Goal: Task Accomplishment & Management: Manage account settings

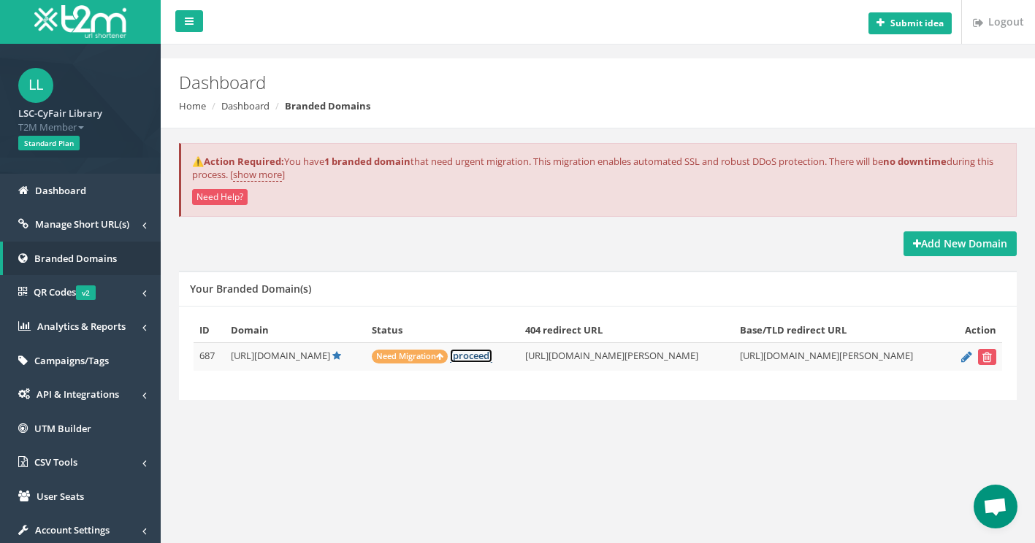
click at [450, 359] on link "[proceed]" at bounding box center [471, 356] width 42 height 14
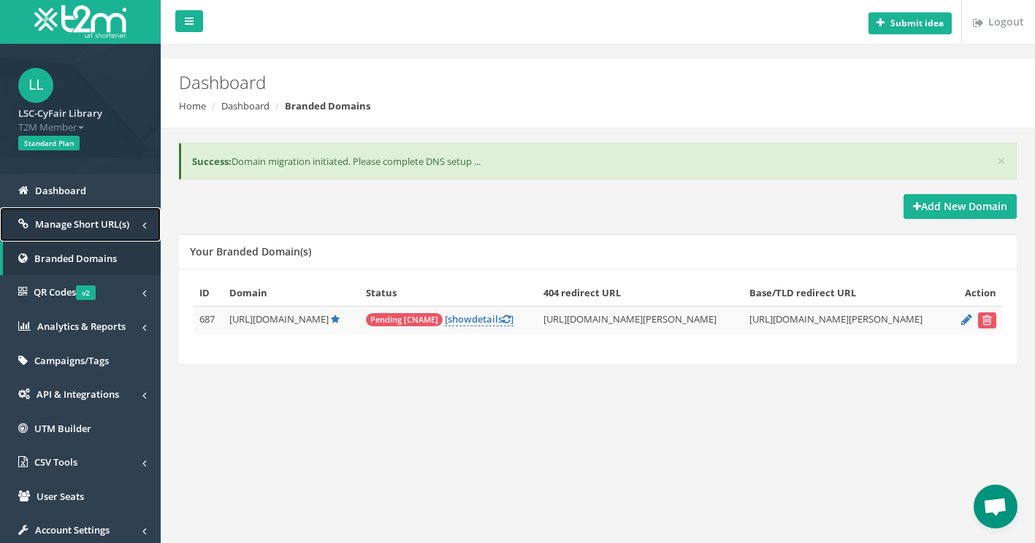
drag, startPoint x: 48, startPoint y: 189, endPoint x: 35, endPoint y: 218, distance: 32.0
click at [456, 322] on link "[ show details ]" at bounding box center [479, 320] width 69 height 14
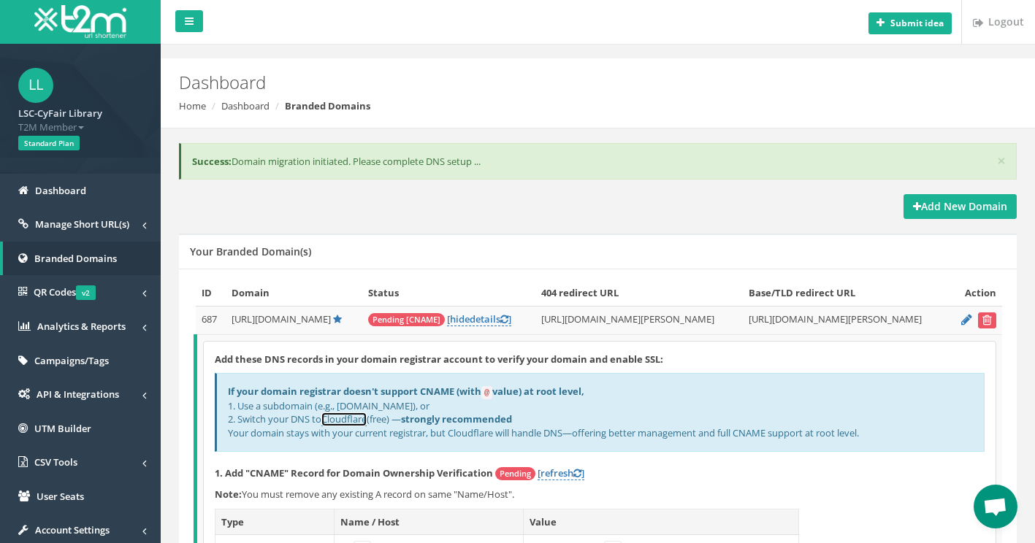
scroll to position [219, 0]
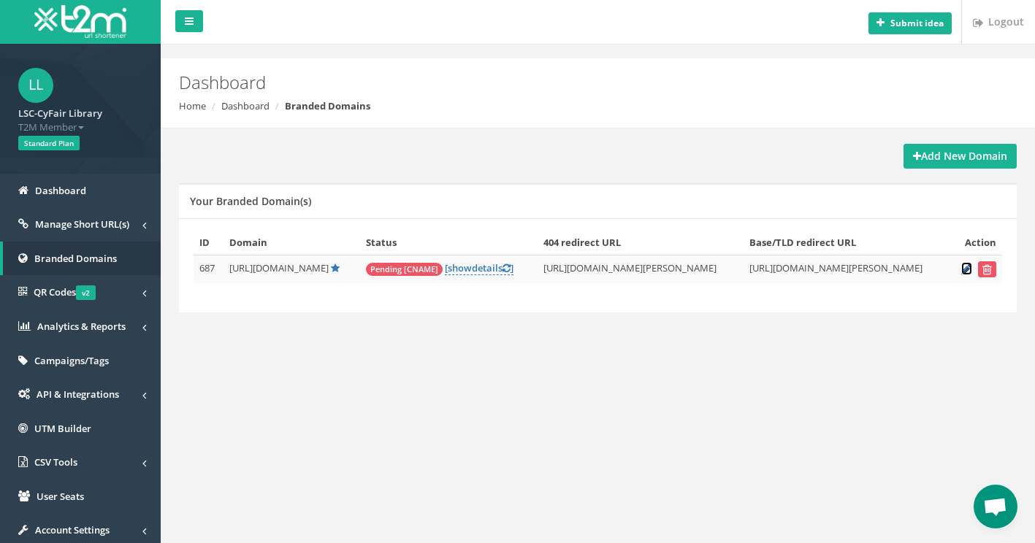
click at [965, 271] on icon at bounding box center [966, 268] width 11 height 9
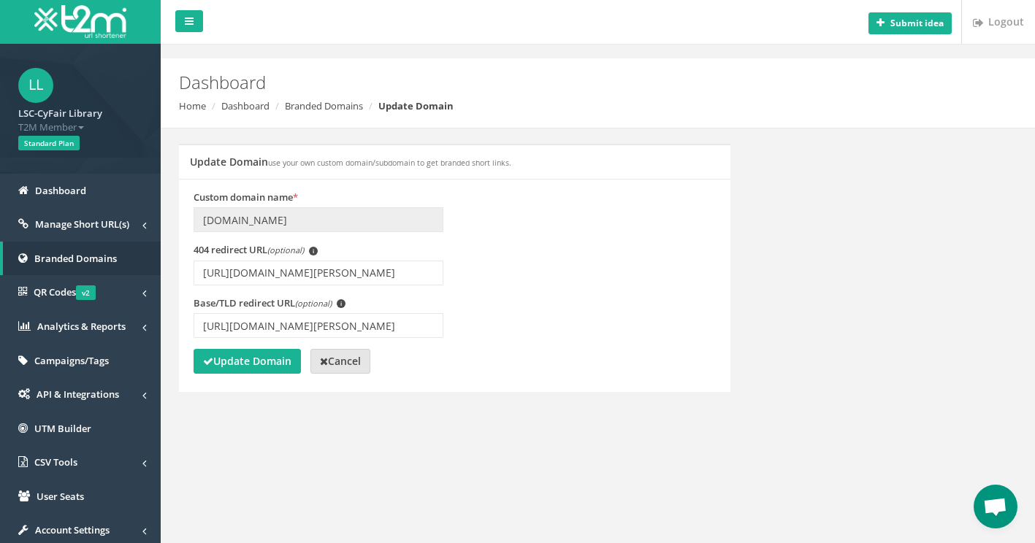
click at [352, 362] on strong "Cancel" at bounding box center [340, 361] width 41 height 14
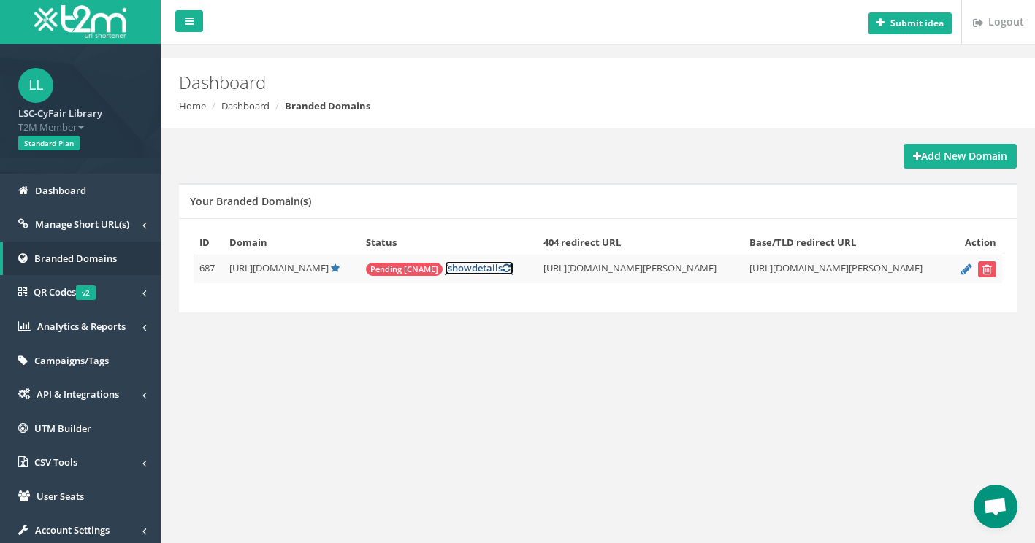
click at [449, 270] on link "[ show details ]" at bounding box center [479, 269] width 69 height 14
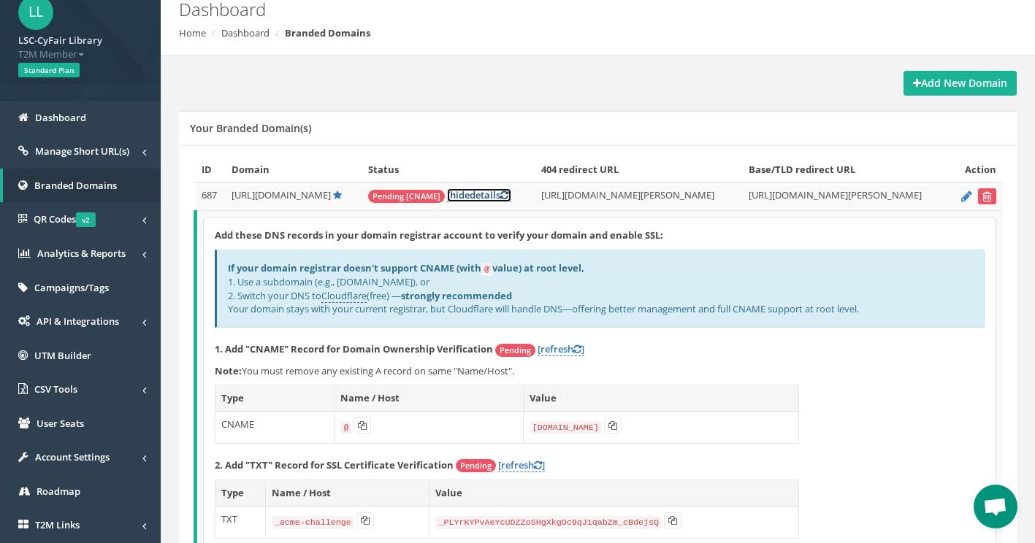
scroll to position [146, 0]
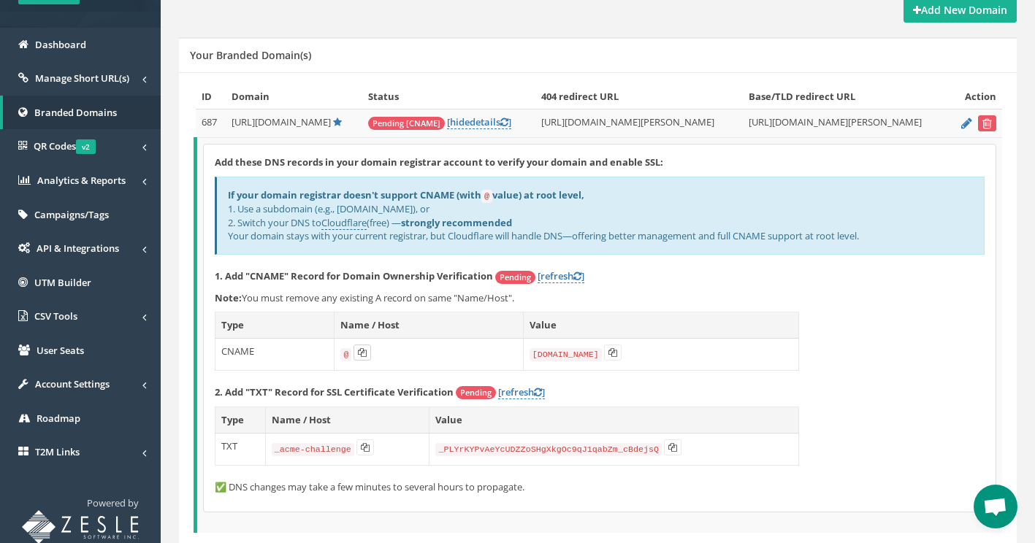
click at [361, 351] on icon at bounding box center [362, 352] width 9 height 9
click at [615, 353] on icon at bounding box center [612, 352] width 9 height 9
click at [364, 450] on icon at bounding box center [365, 447] width 9 height 9
click at [349, 222] on link "Cloudflare" at bounding box center [343, 223] width 45 height 14
click at [611, 353] on icon at bounding box center [612, 352] width 9 height 9
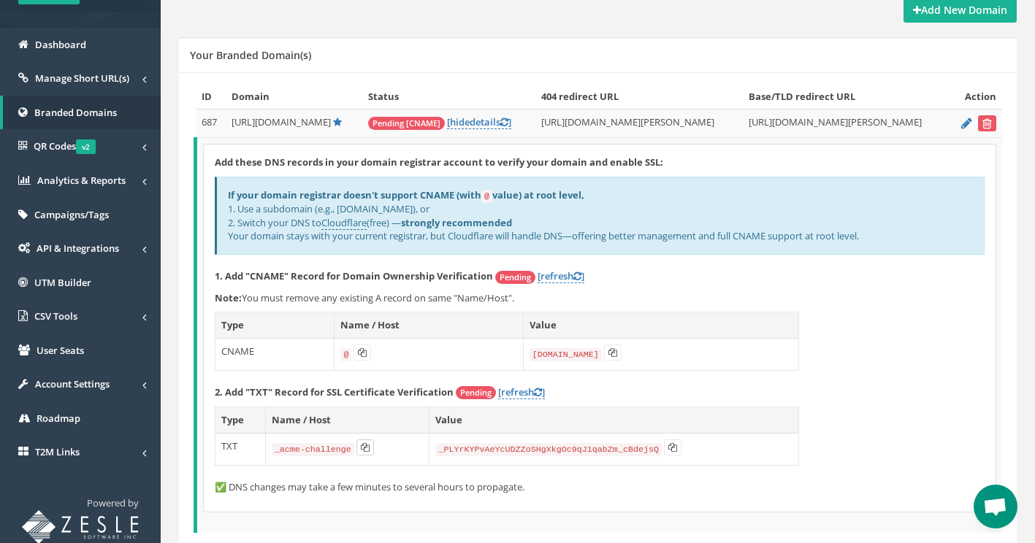
click at [362, 447] on icon at bounding box center [365, 447] width 9 height 9
click at [668, 447] on icon at bounding box center [672, 447] width 9 height 9
click at [552, 276] on link "[refresh ]" at bounding box center [561, 277] width 47 height 14
click at [519, 393] on link "[refresh ]" at bounding box center [521, 393] width 47 height 14
click at [364, 351] on icon at bounding box center [362, 352] width 9 height 9
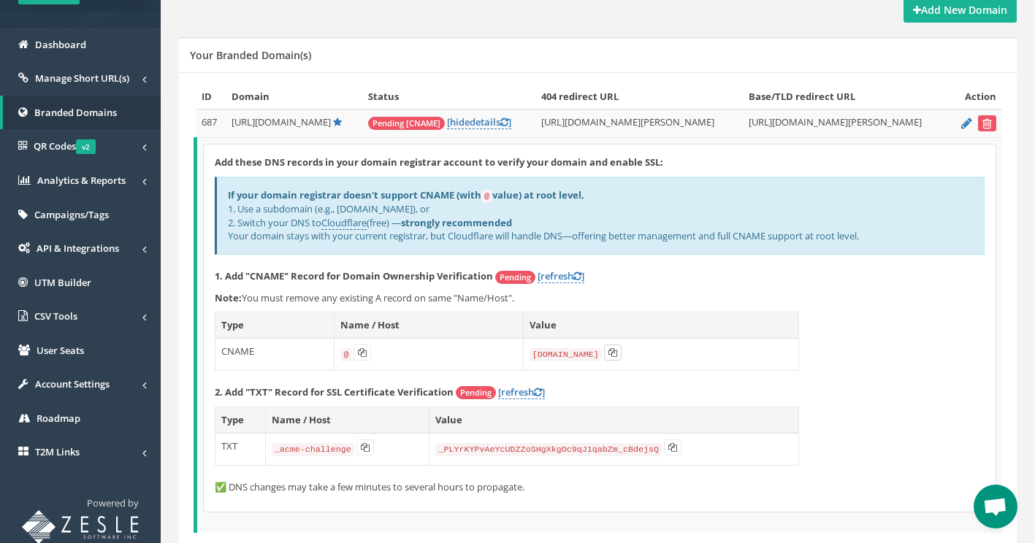
click at [611, 352] on icon at bounding box center [612, 352] width 9 height 9
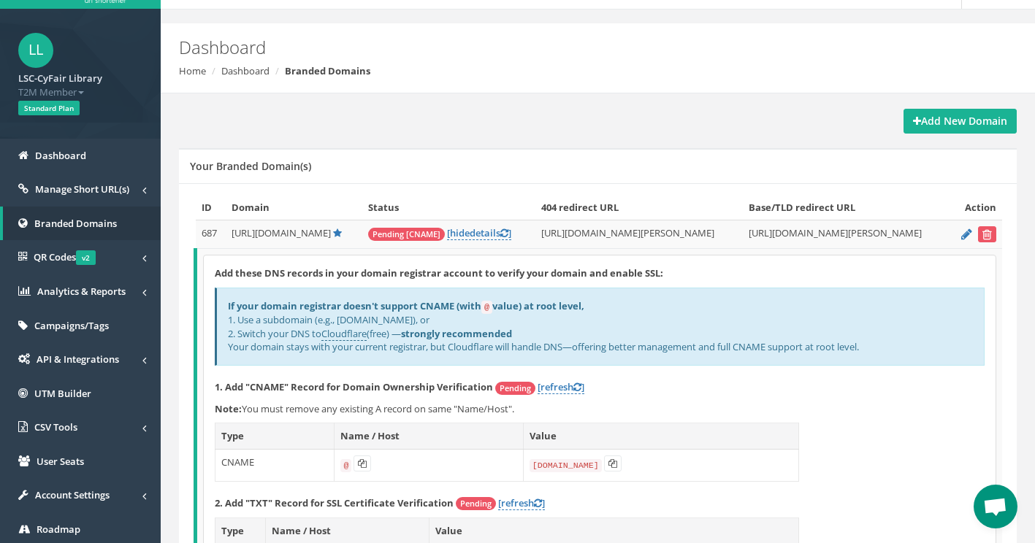
scroll to position [0, 0]
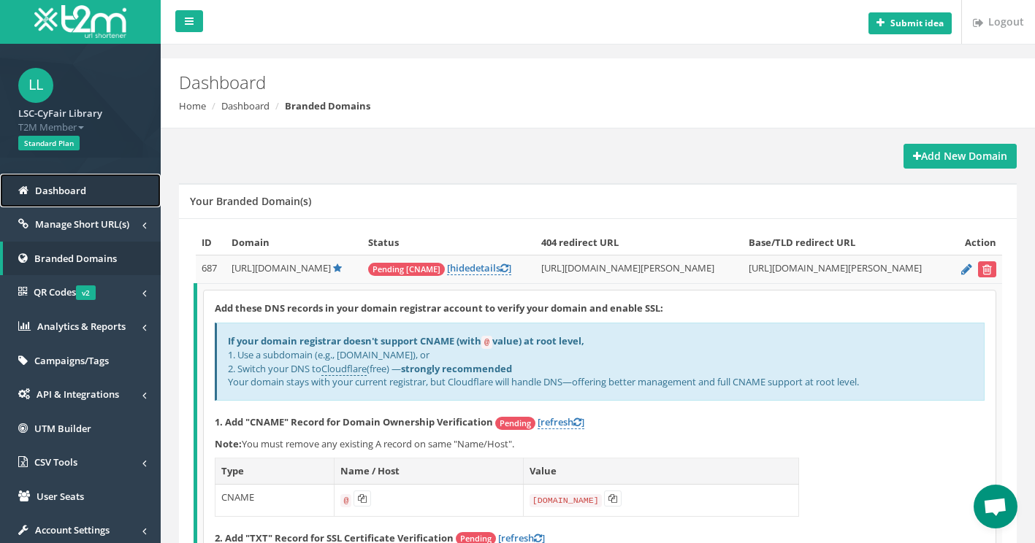
click at [50, 191] on span "Dashboard" at bounding box center [60, 190] width 51 height 13
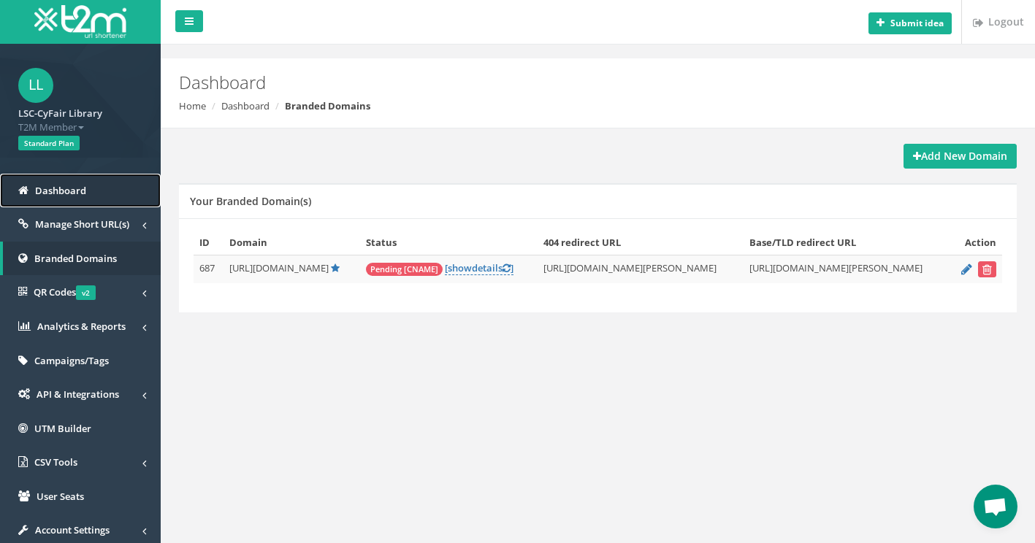
click at [64, 194] on span "Dashboard" at bounding box center [60, 190] width 51 height 13
click at [446, 269] on link "[ show details ]" at bounding box center [479, 269] width 69 height 14
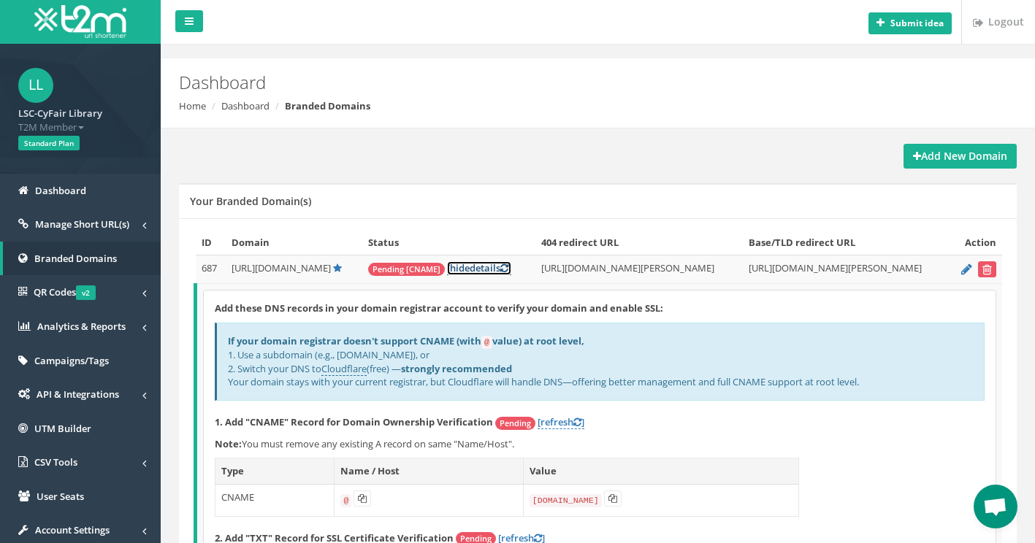
scroll to position [146, 0]
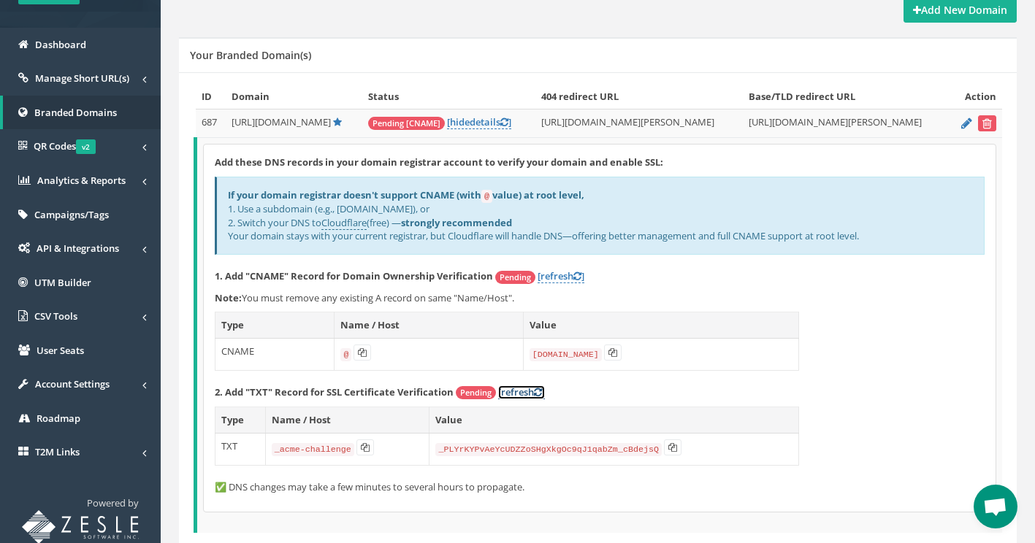
click at [528, 393] on link "[refresh ]" at bounding box center [521, 393] width 47 height 14
click at [367, 448] on button at bounding box center [365, 448] width 18 height 16
click at [363, 447] on icon at bounding box center [365, 447] width 9 height 9
click at [668, 449] on icon at bounding box center [672, 447] width 9 height 9
click at [668, 446] on icon at bounding box center [672, 447] width 9 height 9
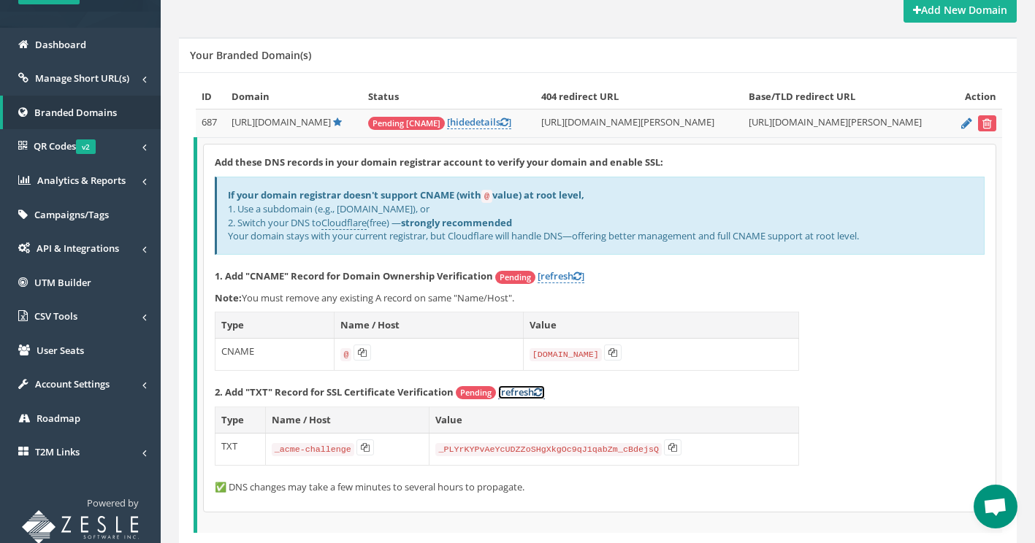
click at [527, 392] on link "[refresh ]" at bounding box center [521, 393] width 47 height 14
click at [560, 274] on link "[refresh ]" at bounding box center [561, 277] width 47 height 14
